Goal: Use online tool/utility

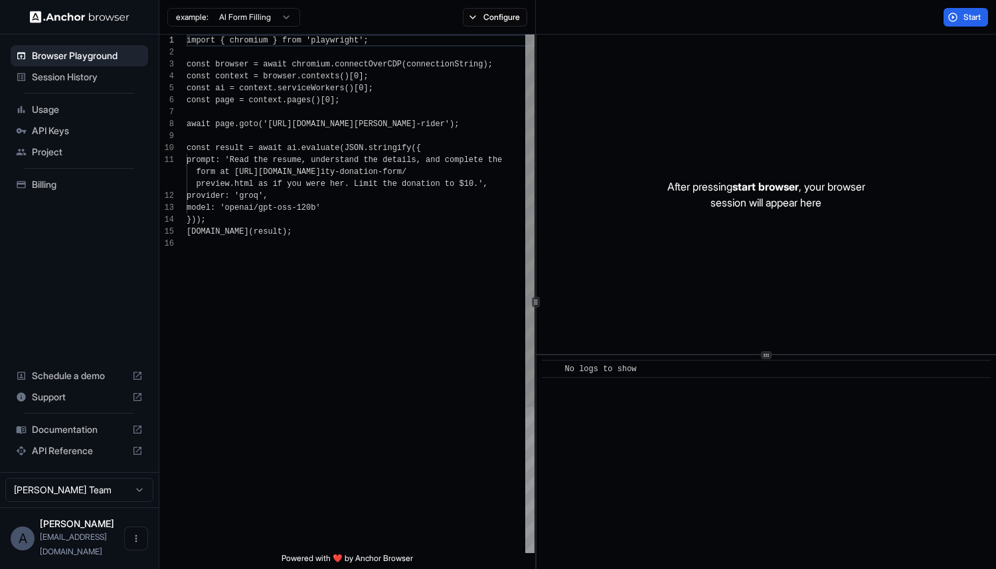
scroll to position [120, 0]
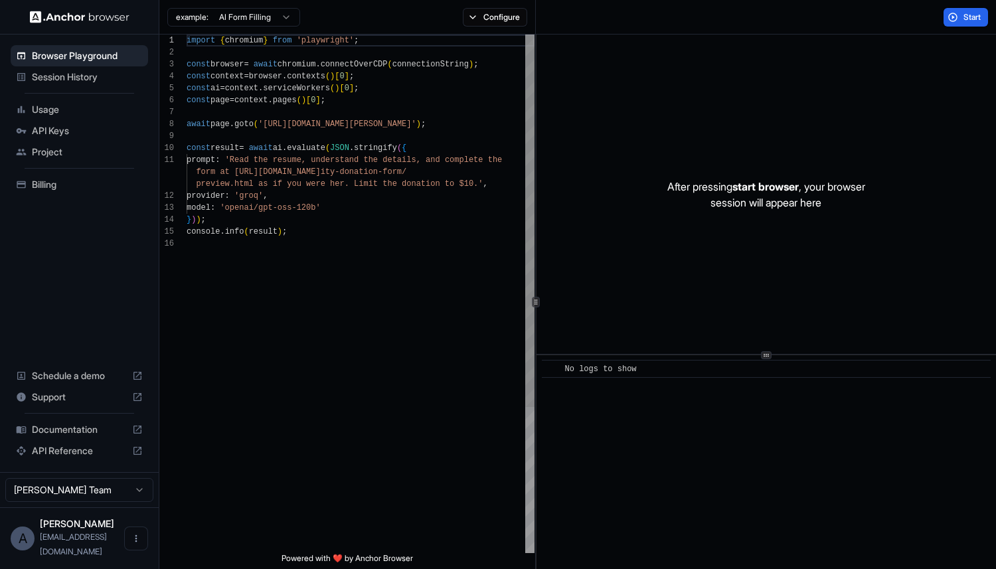
type textarea "**********"
click at [331, 216] on div "import { chromium } from 'playwright' ; const browser = await chromium . connec…" at bounding box center [361, 396] width 348 height 722
click at [76, 135] on span "API Keys" at bounding box center [87, 130] width 111 height 13
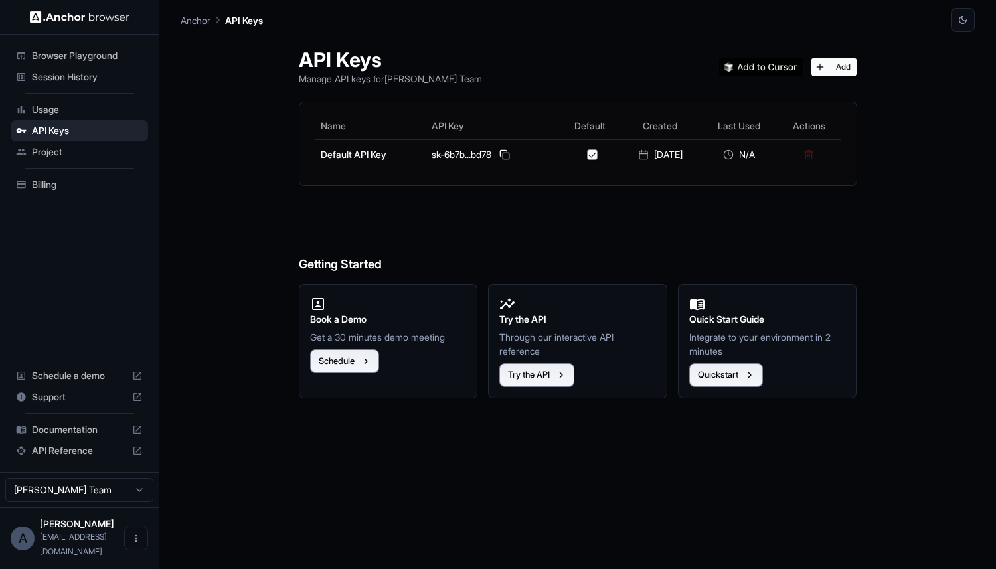
click at [101, 53] on span "Browser Playground" at bounding box center [87, 55] width 111 height 13
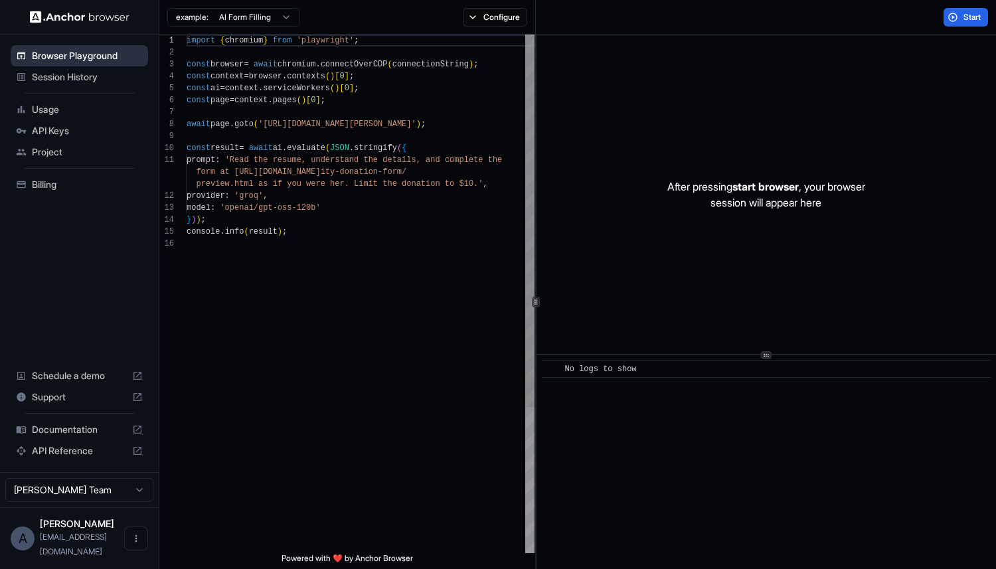
scroll to position [120, 0]
click at [955, 8] on button "Start" at bounding box center [965, 17] width 44 height 19
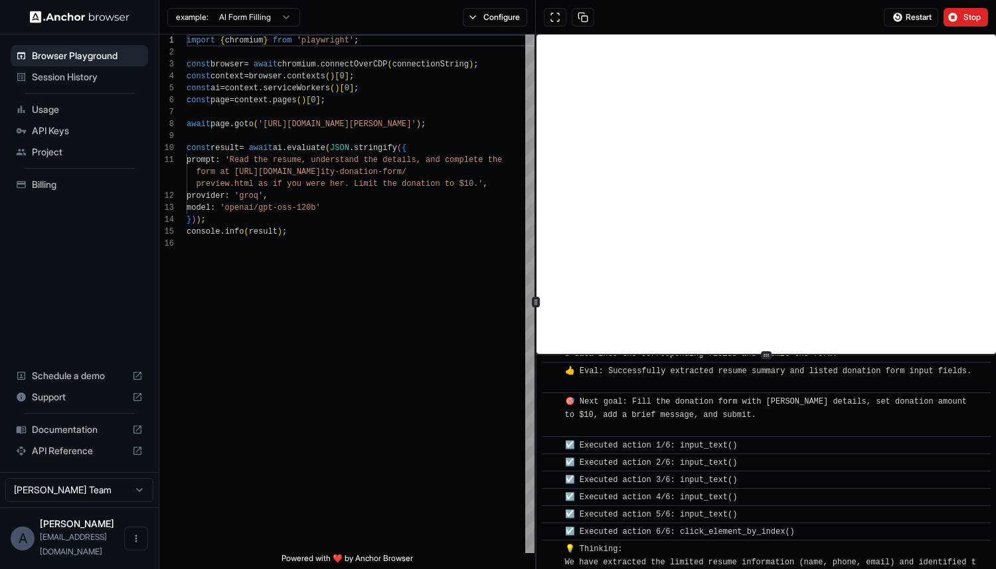
scroll to position [215, 0]
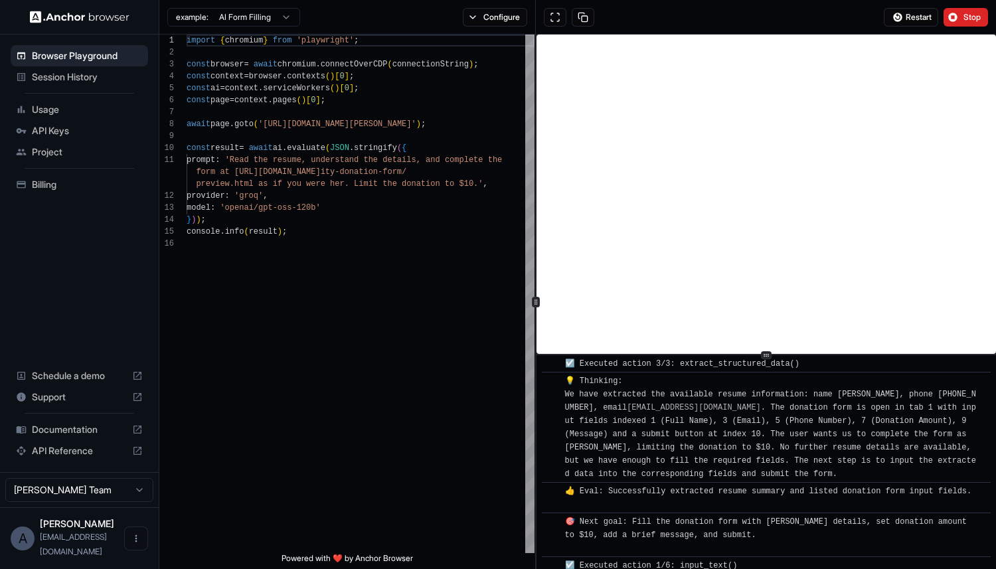
click at [951, 27] on div "Restart Stop" at bounding box center [766, 17] width 460 height 35
click at [961, 17] on button "Stop" at bounding box center [965, 17] width 44 height 19
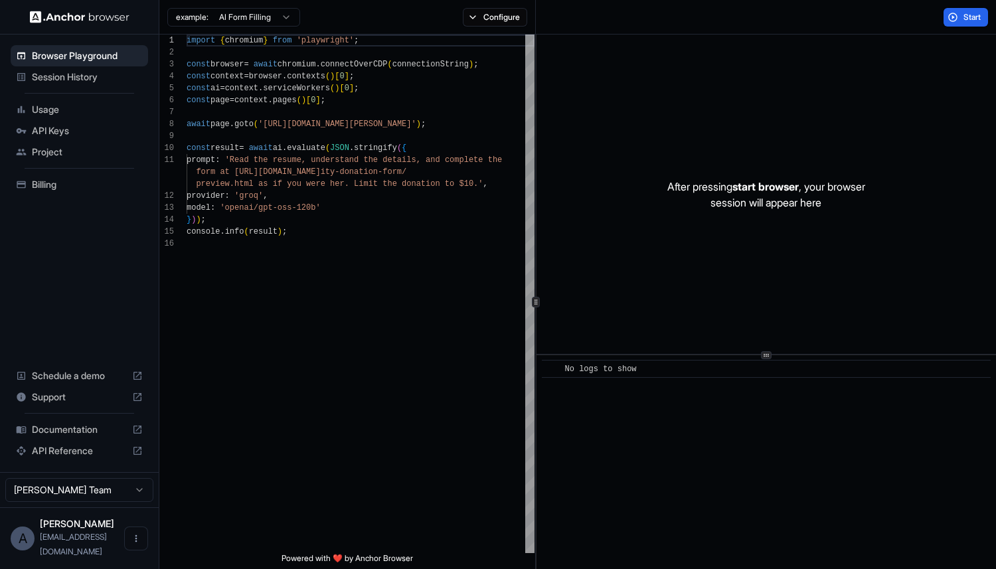
click at [108, 18] on img at bounding box center [80, 17] width 100 height 13
